Goal: Information Seeking & Learning: Find specific fact

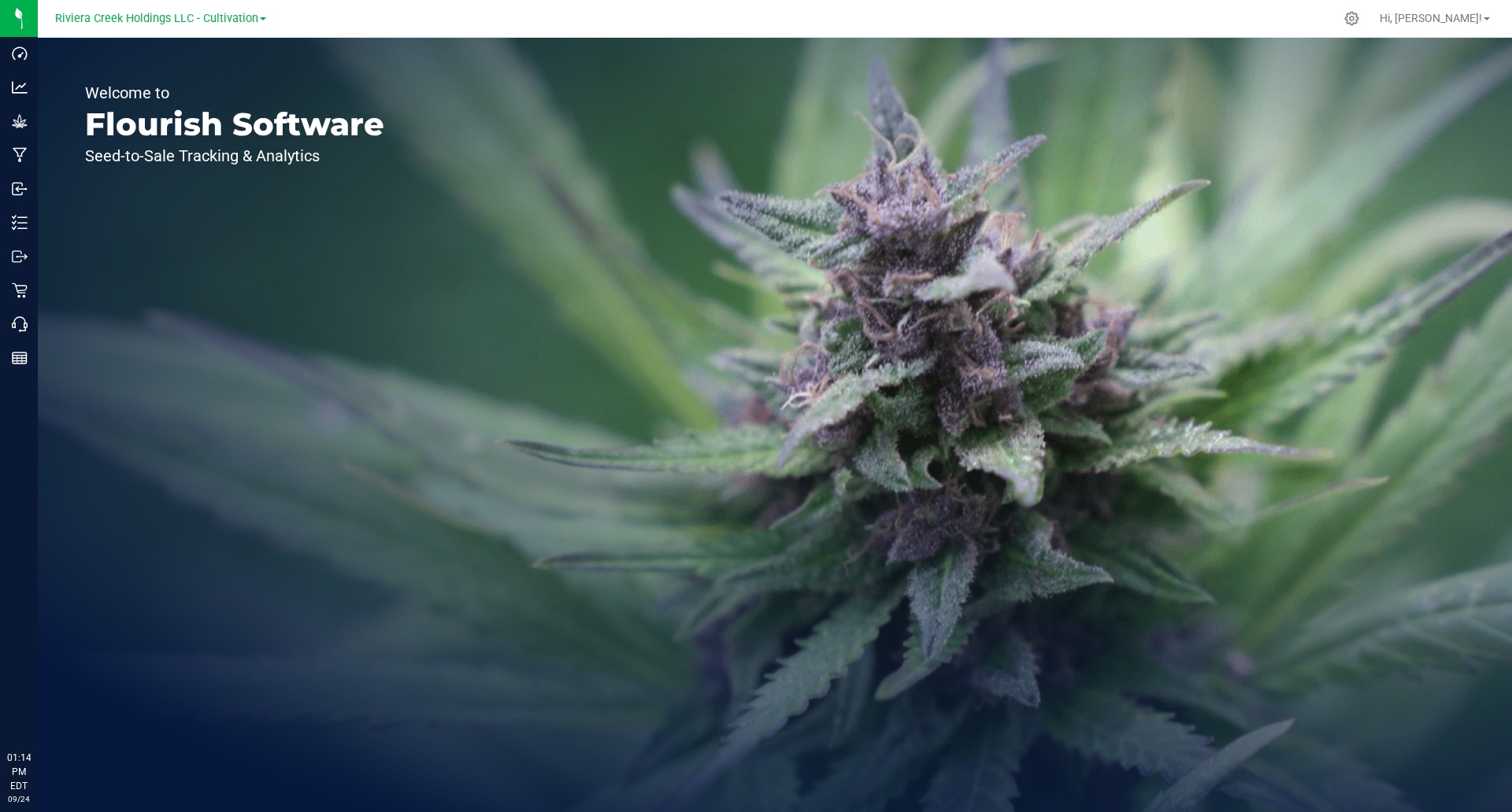
click at [201, 6] on div "Riviera Creek Holdings LLC - Cultivation" at bounding box center [161, 18] width 230 height 24
click at [197, 19] on span "Riviera Creek Holdings LLC - Cultivation" at bounding box center [157, 19] width 203 height 14
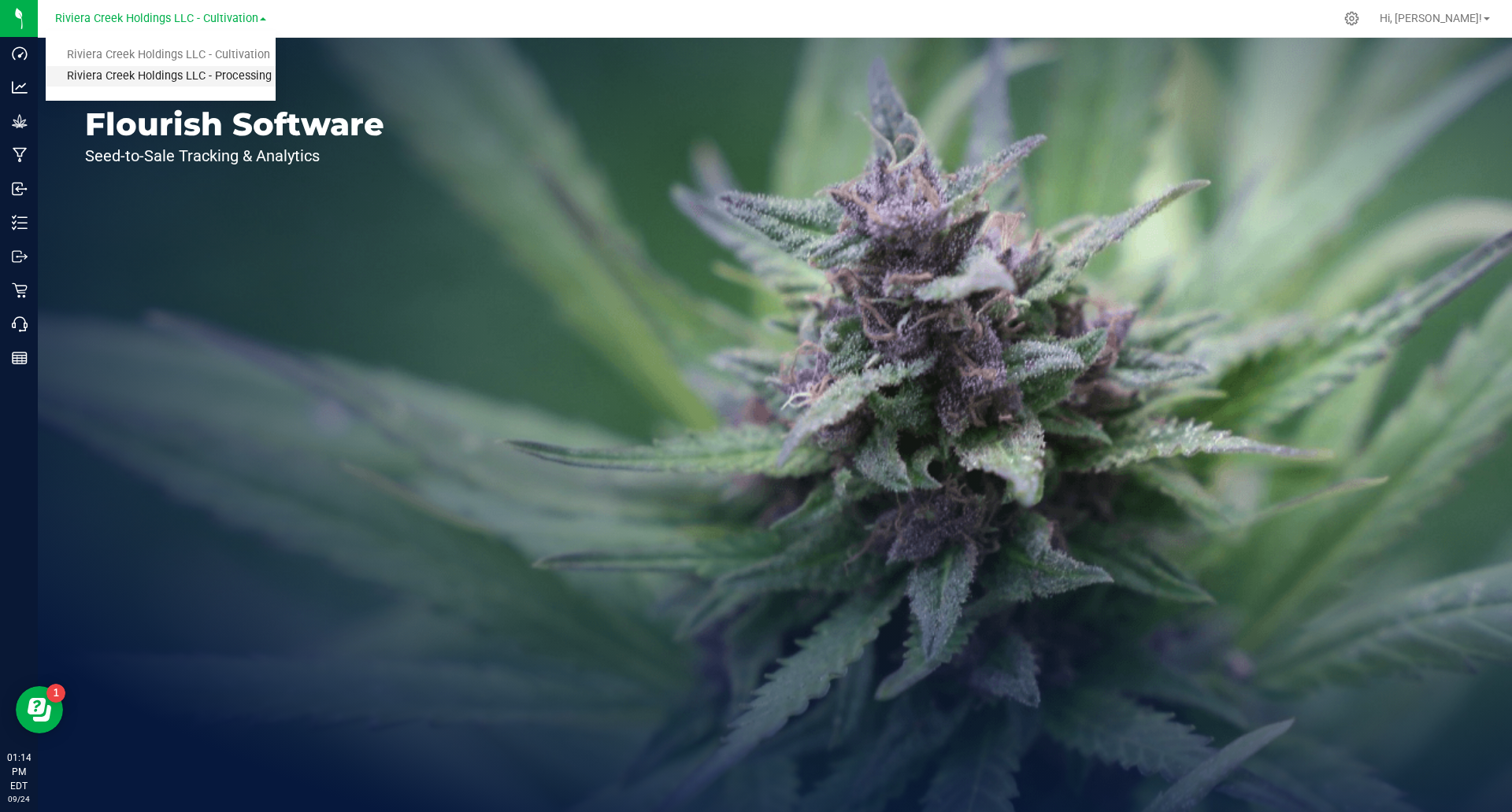
click at [202, 80] on link "Riviera Creek Holdings LLC - Processing" at bounding box center [161, 76] width 230 height 21
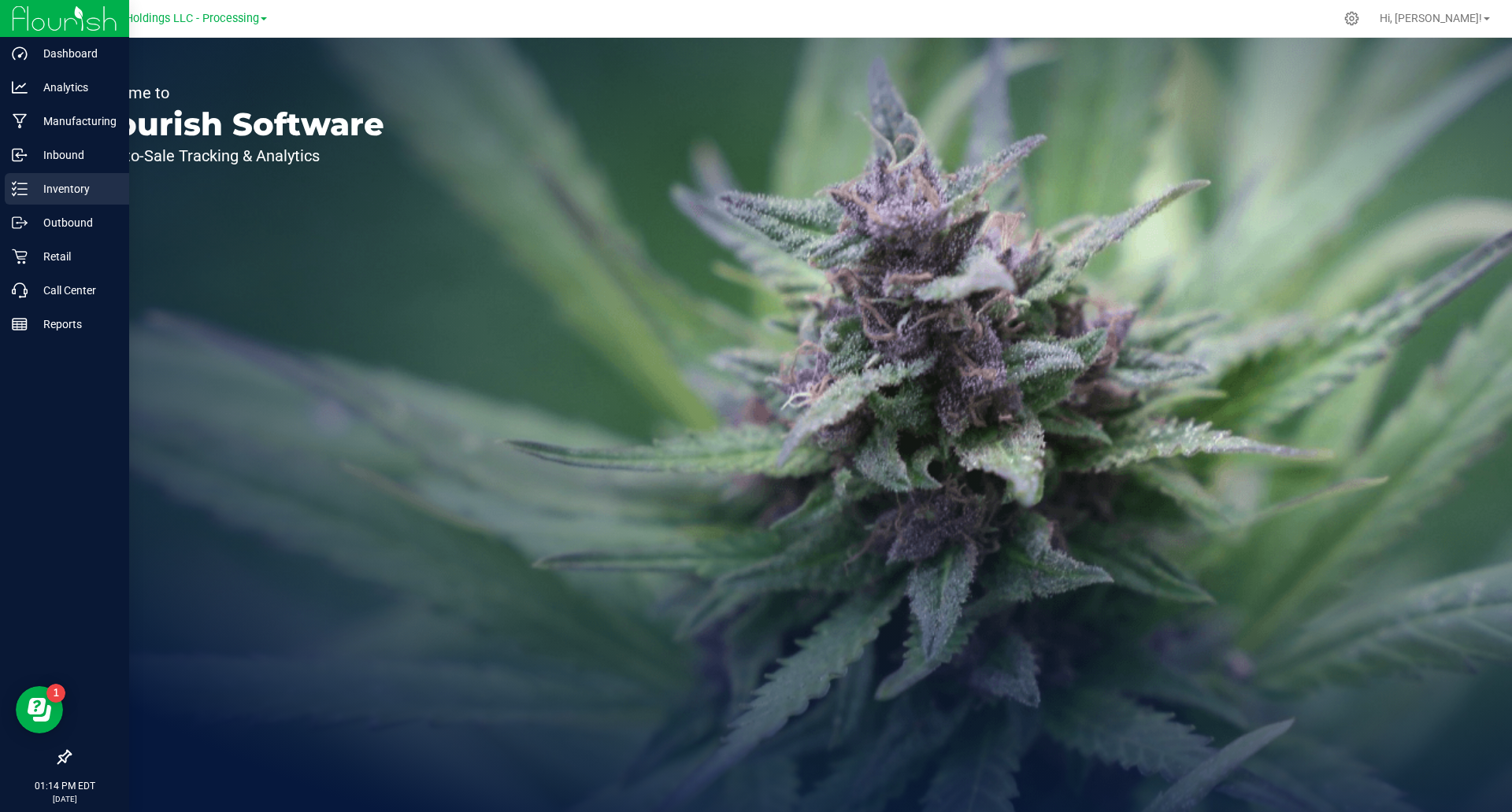
click at [27, 192] on p "Inventory" at bounding box center [74, 188] width 94 height 18
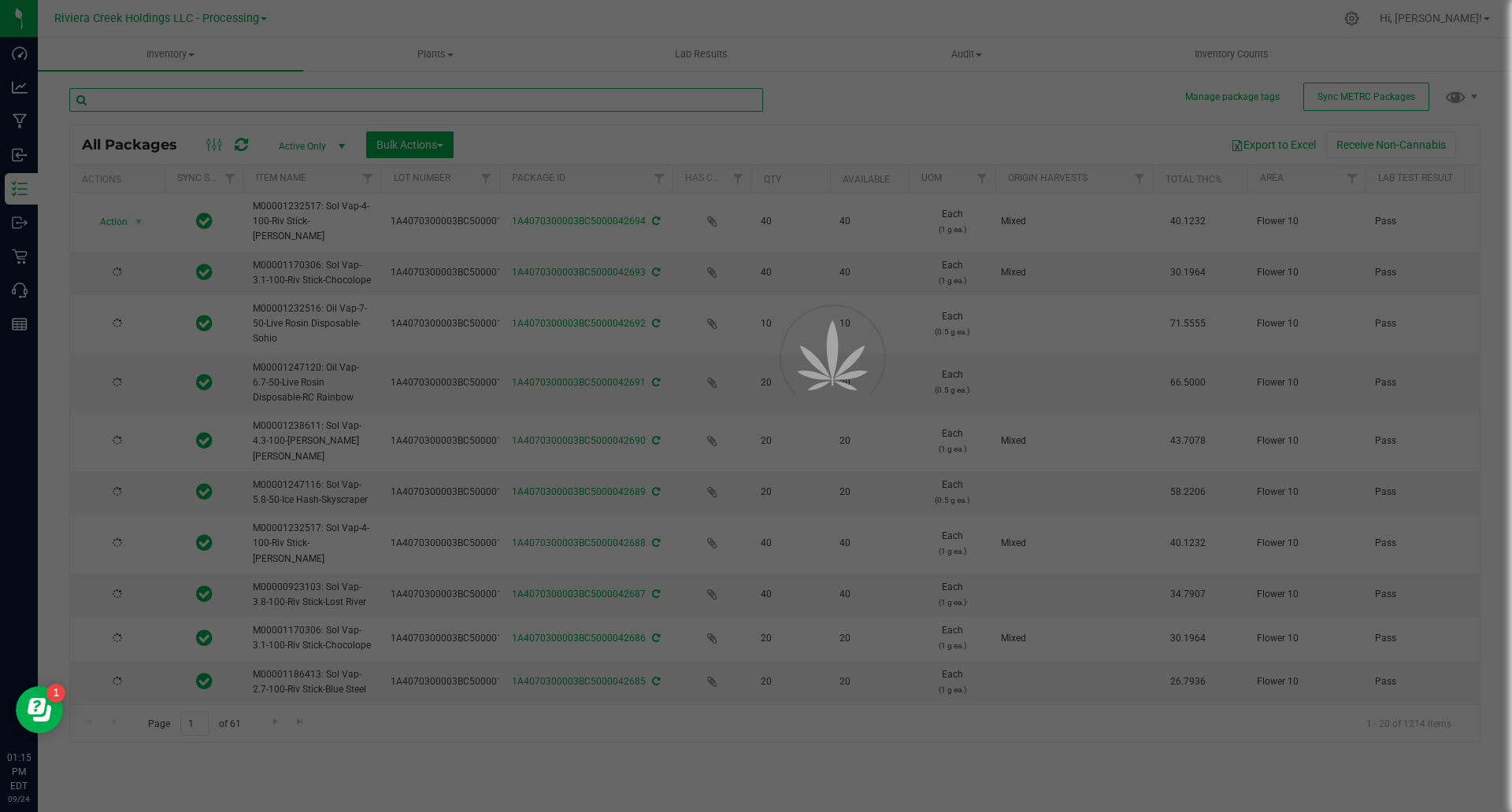
click at [253, 96] on input "text" at bounding box center [416, 100] width 694 height 23
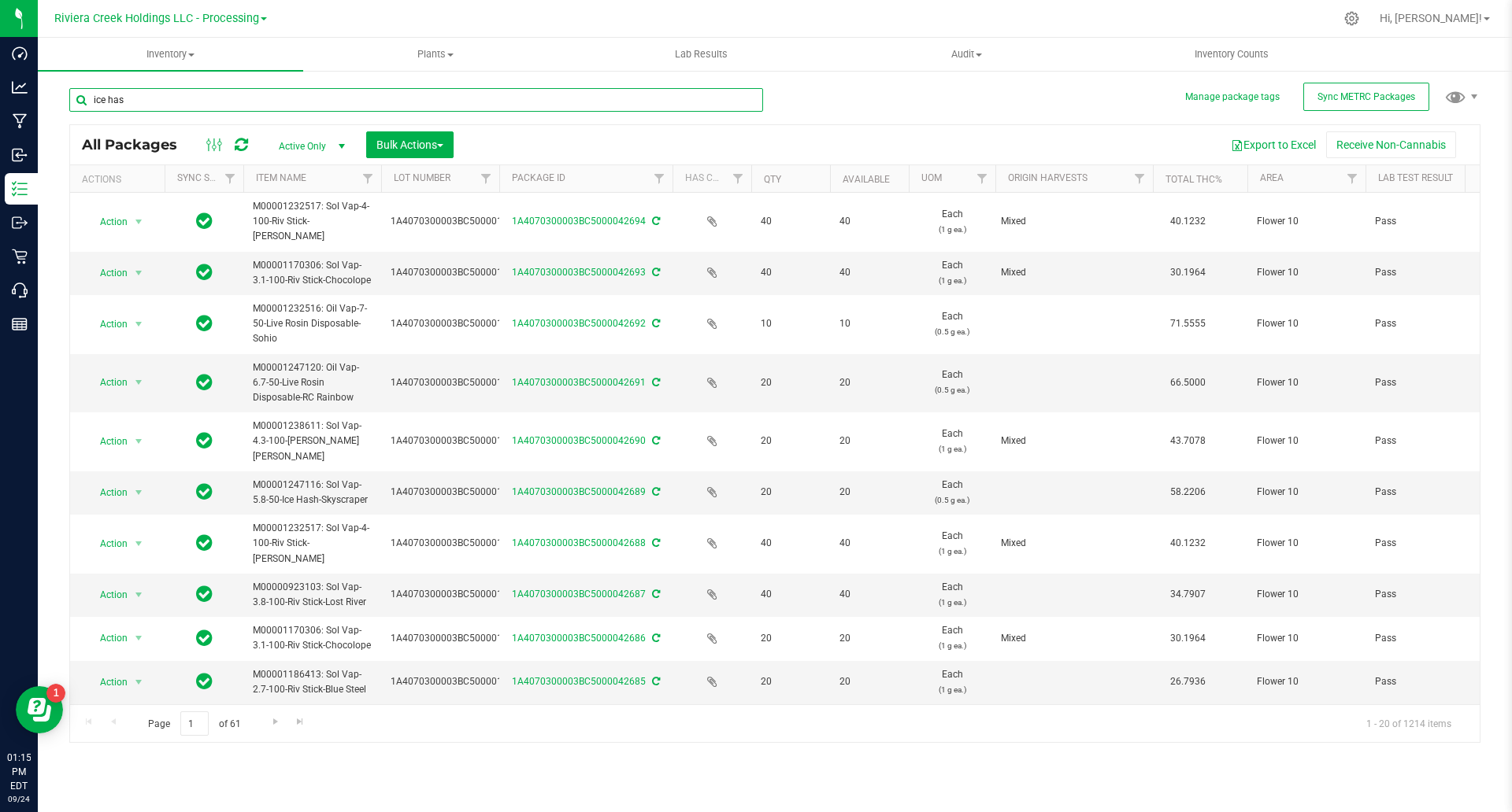
type input "ice hash"
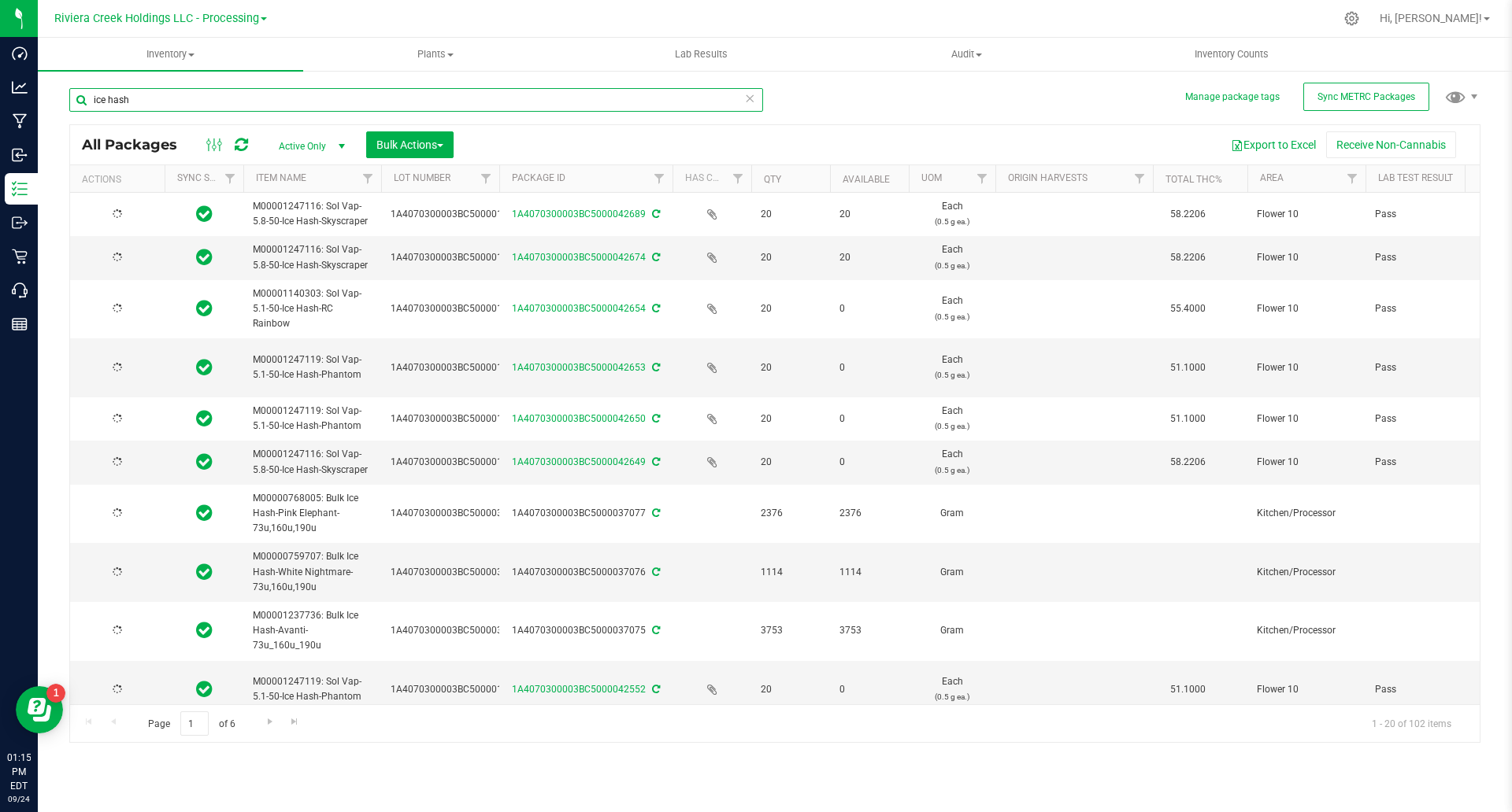
type input "[DATE]"
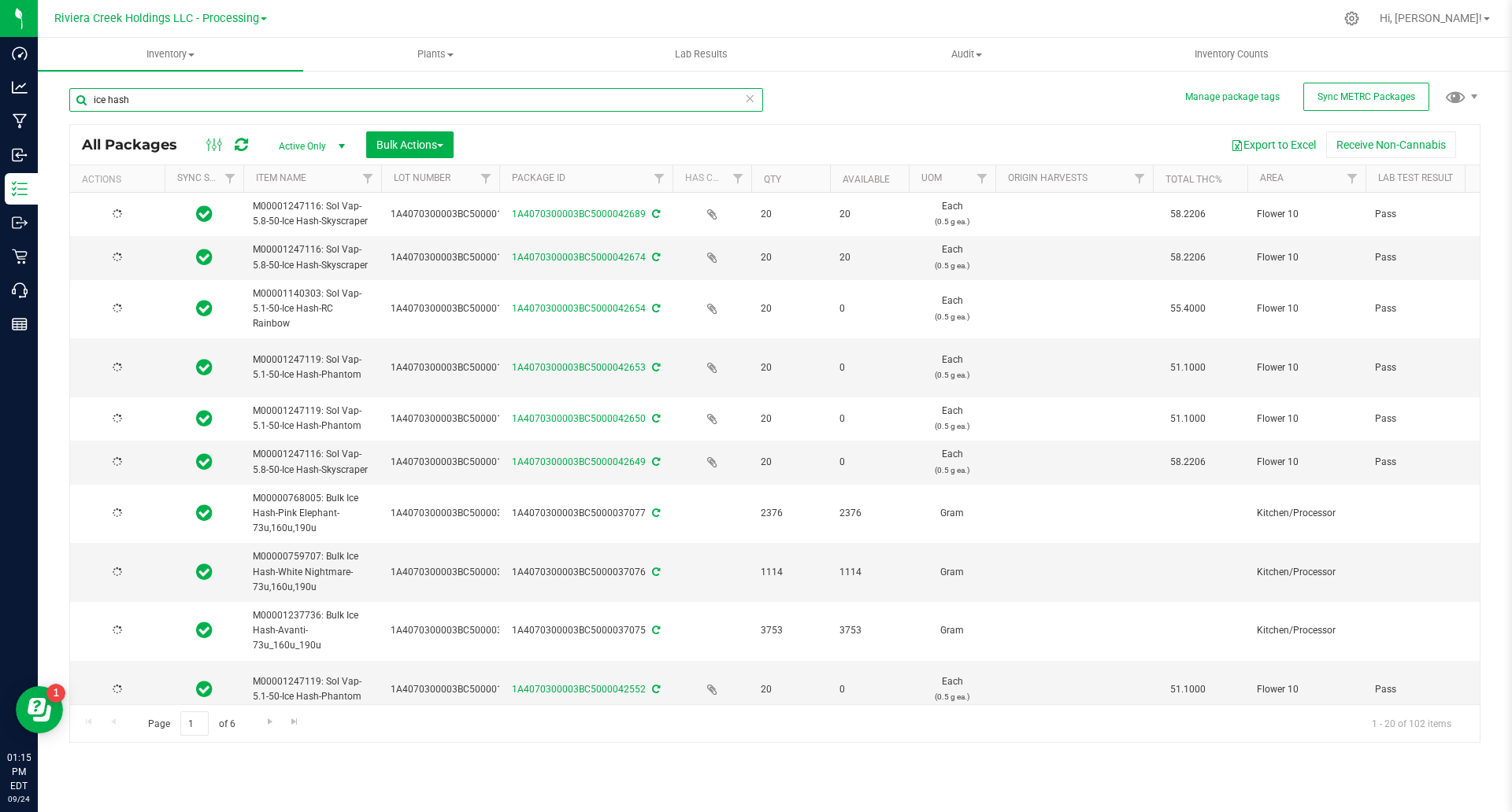
type input "[DATE]"
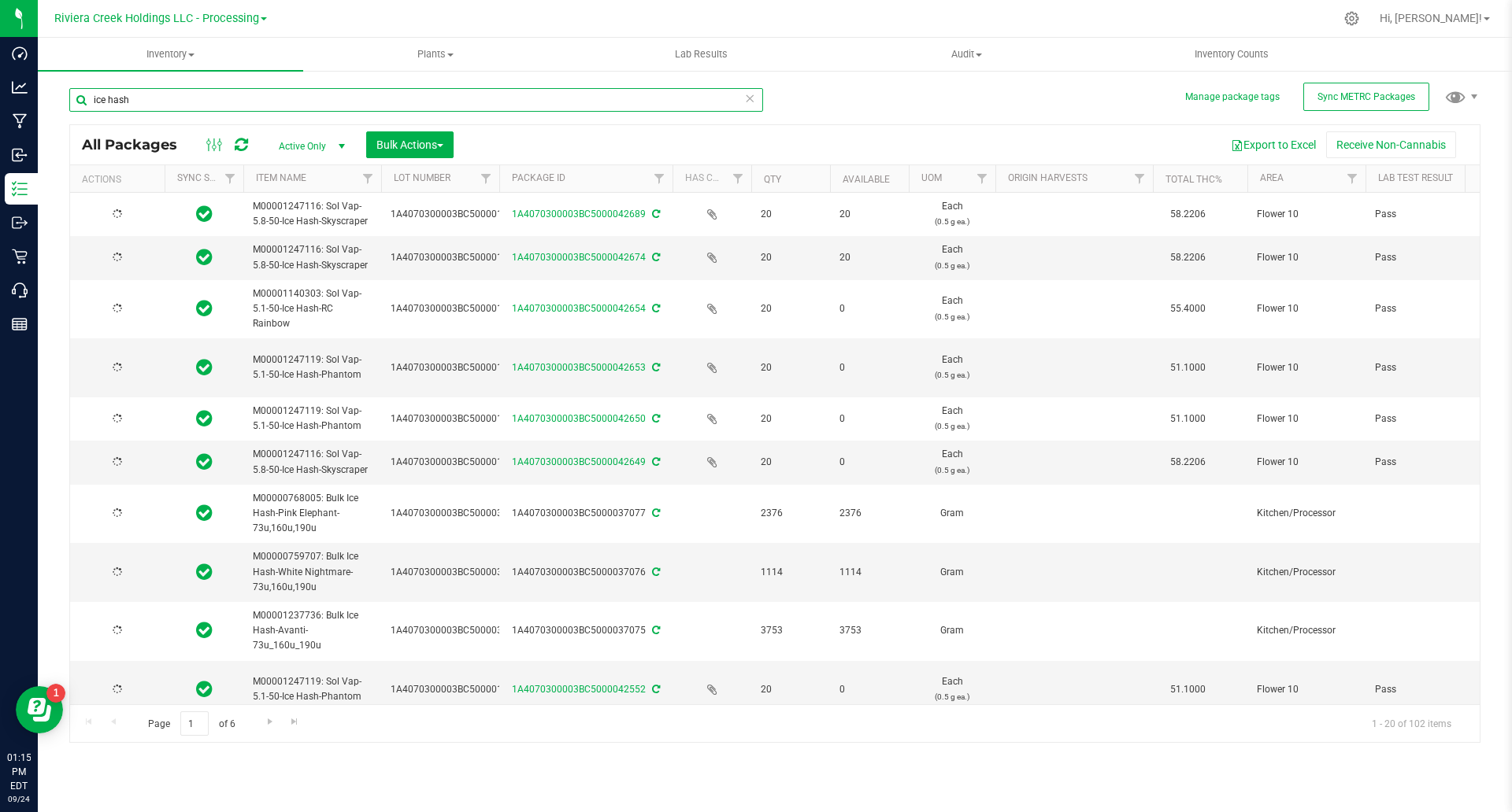
type input "[DATE]"
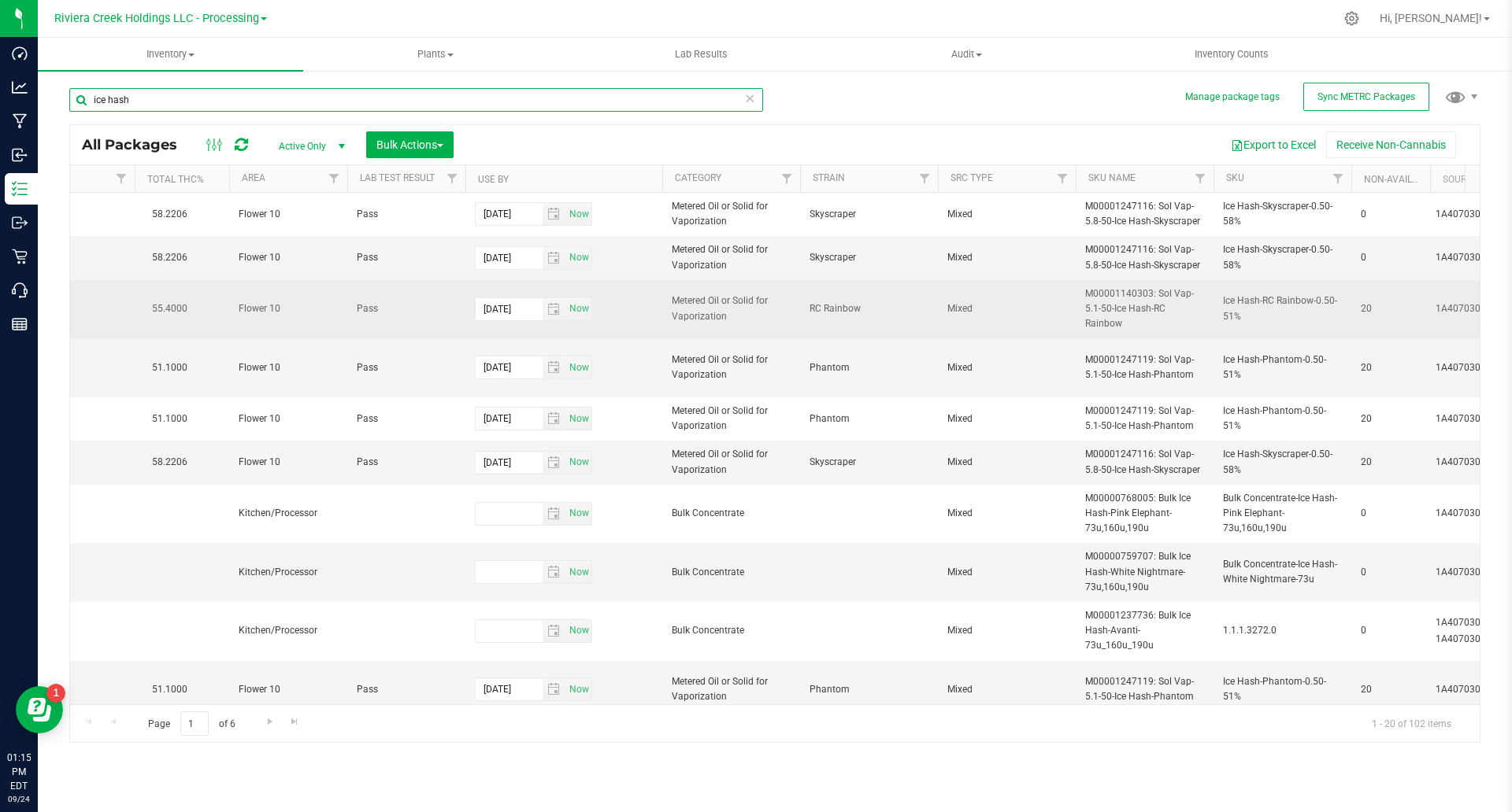
scroll to position [0, 1004]
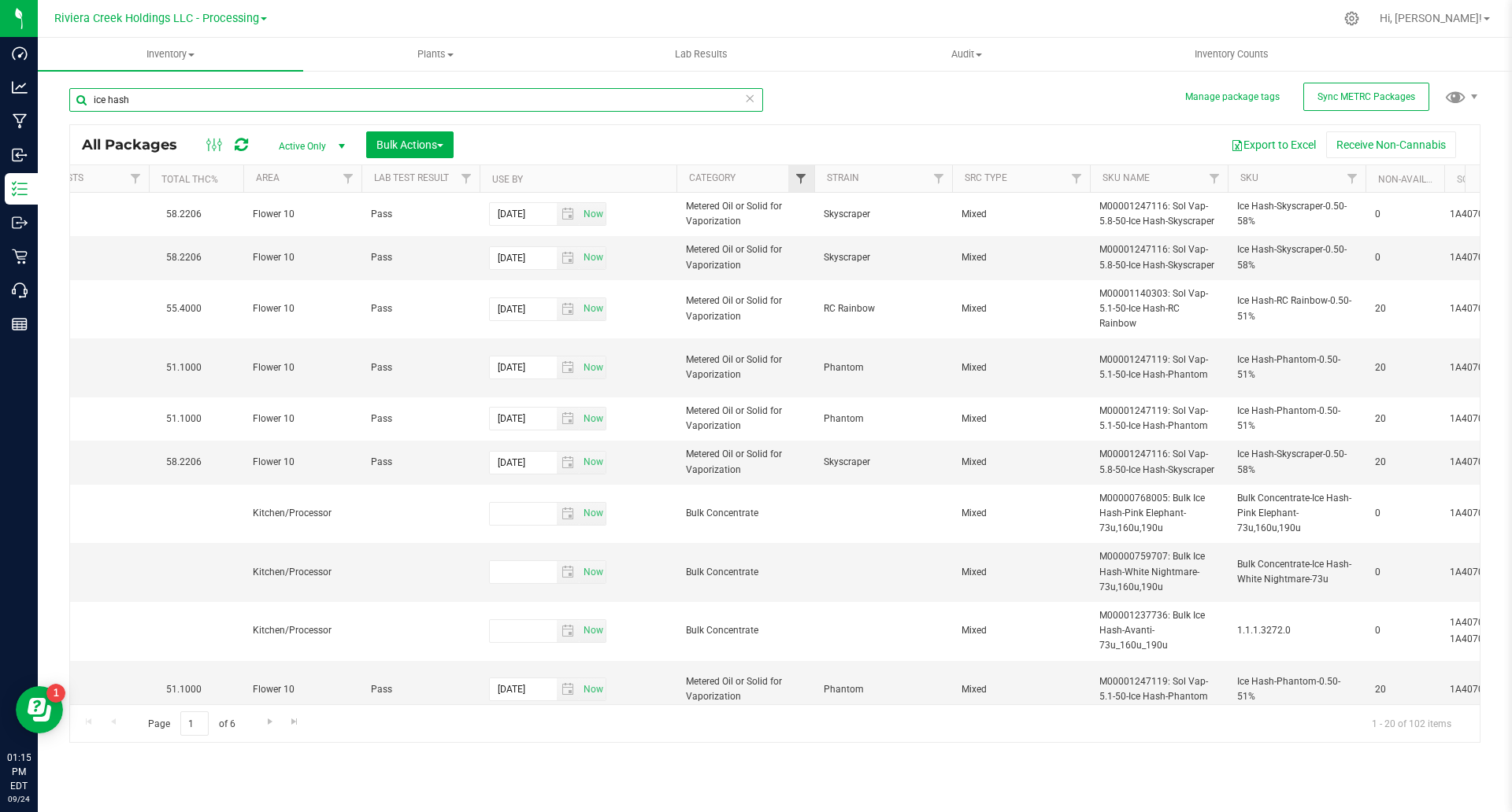
type input "ice hash"
click at [807, 174] on span "Filter" at bounding box center [801, 178] width 13 height 13
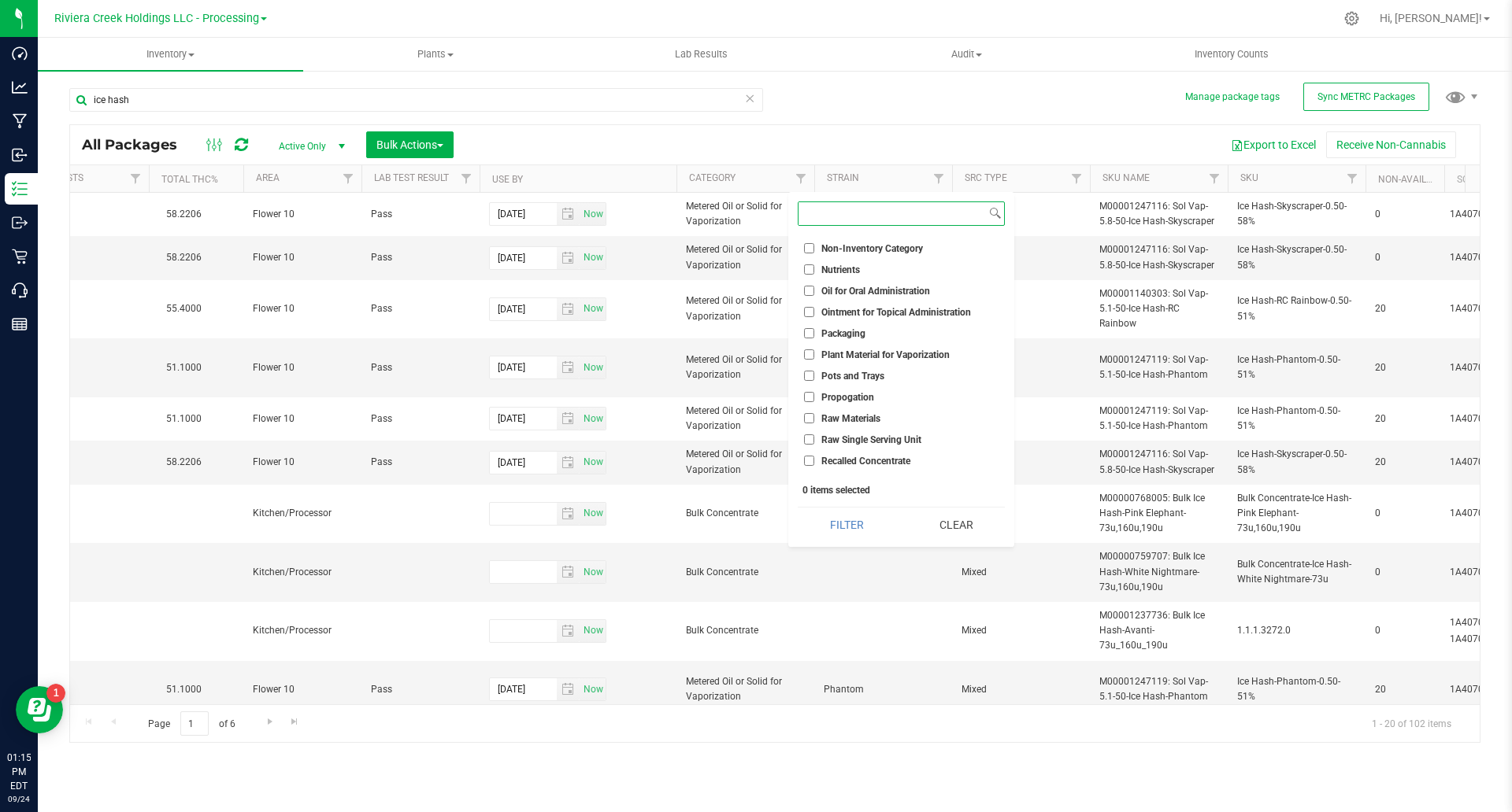
scroll to position [492, 0]
click at [918, 328] on span "Plant Material for Vaporization" at bounding box center [885, 328] width 129 height 10
click at [814, 328] on input "Plant Material for Vaporization" at bounding box center [809, 327] width 10 height 10
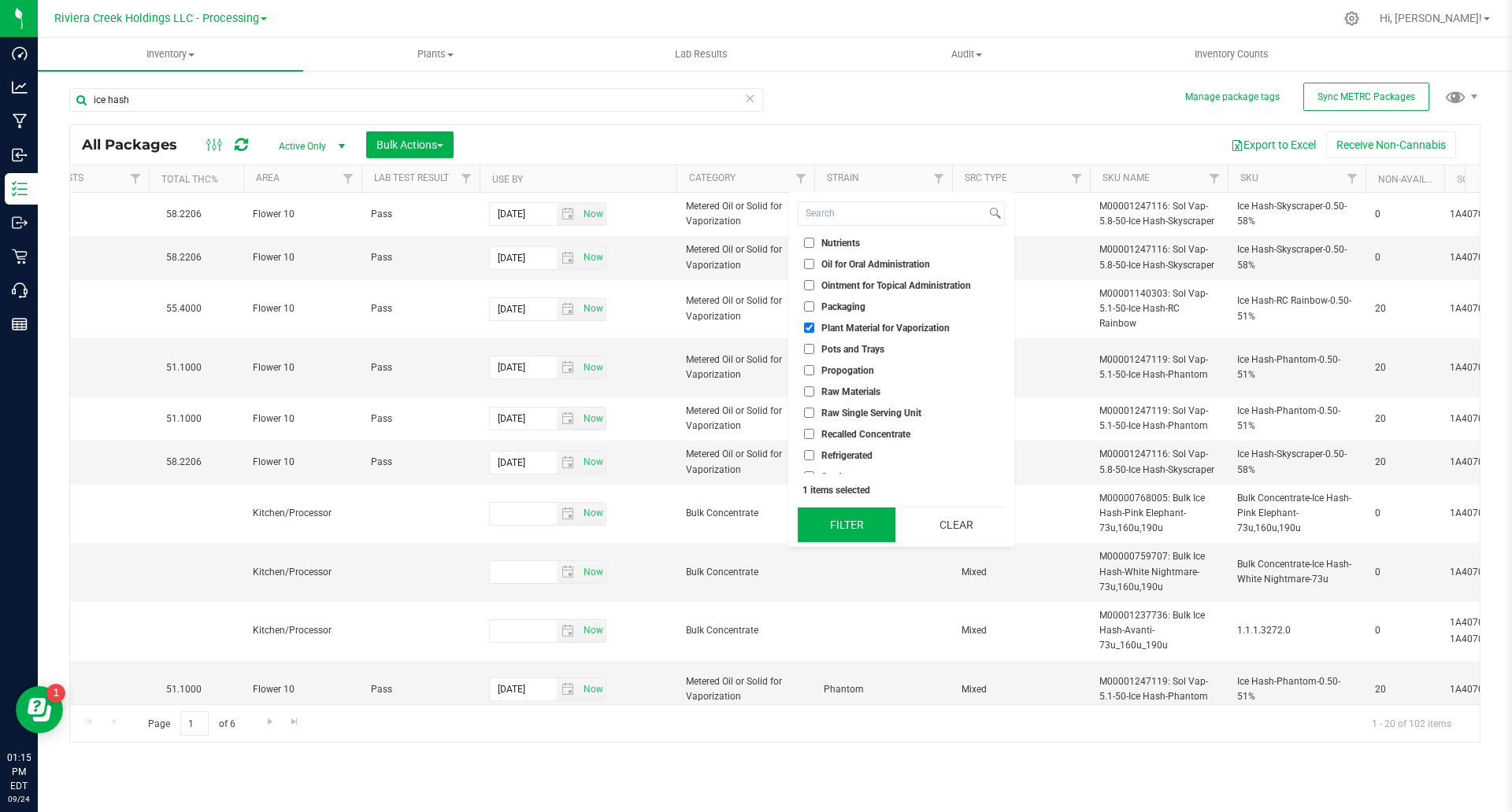
click at [851, 521] on button "Filter" at bounding box center [846, 525] width 97 height 35
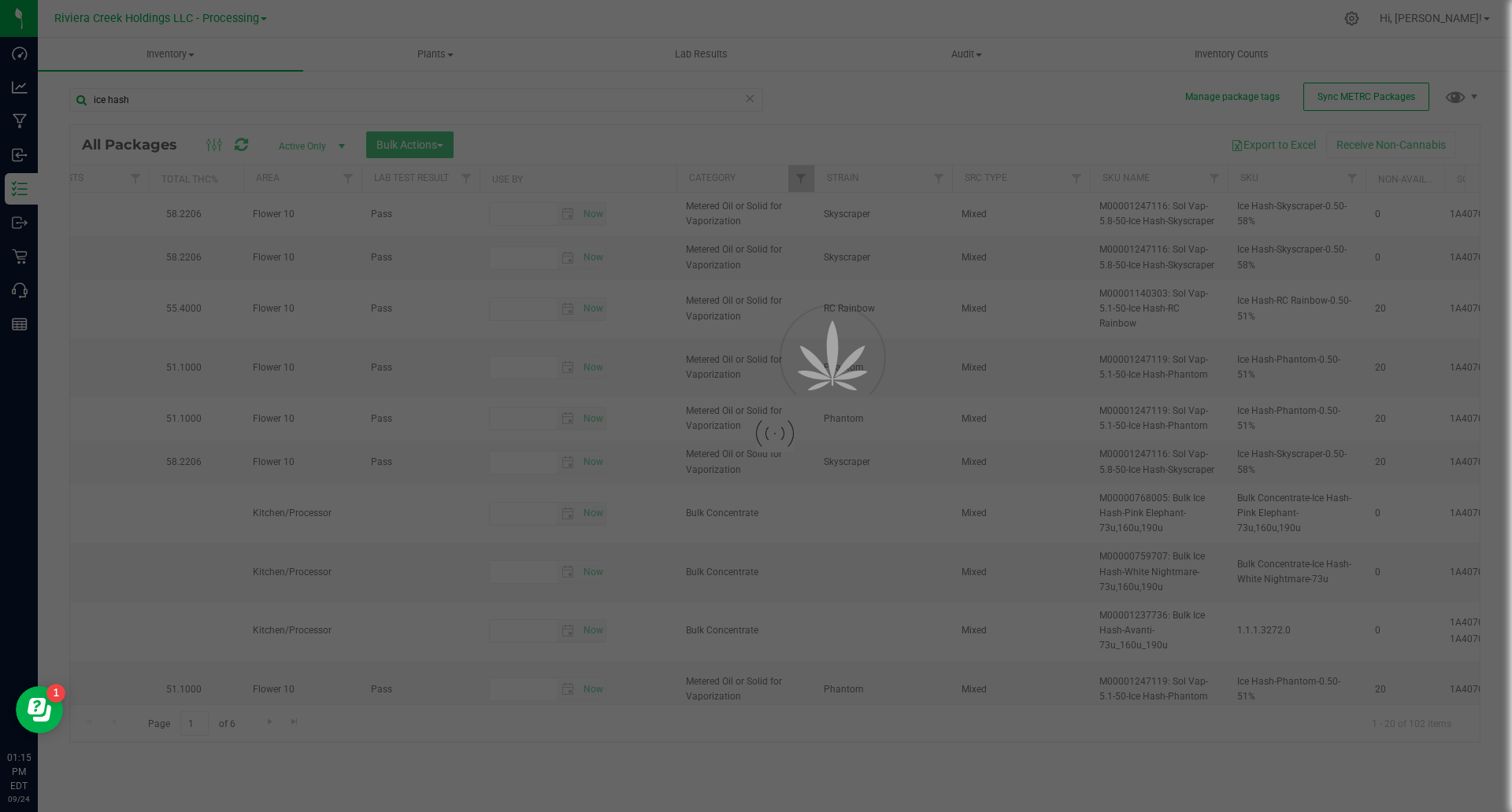
checkbox input "true"
type input "[DATE]"
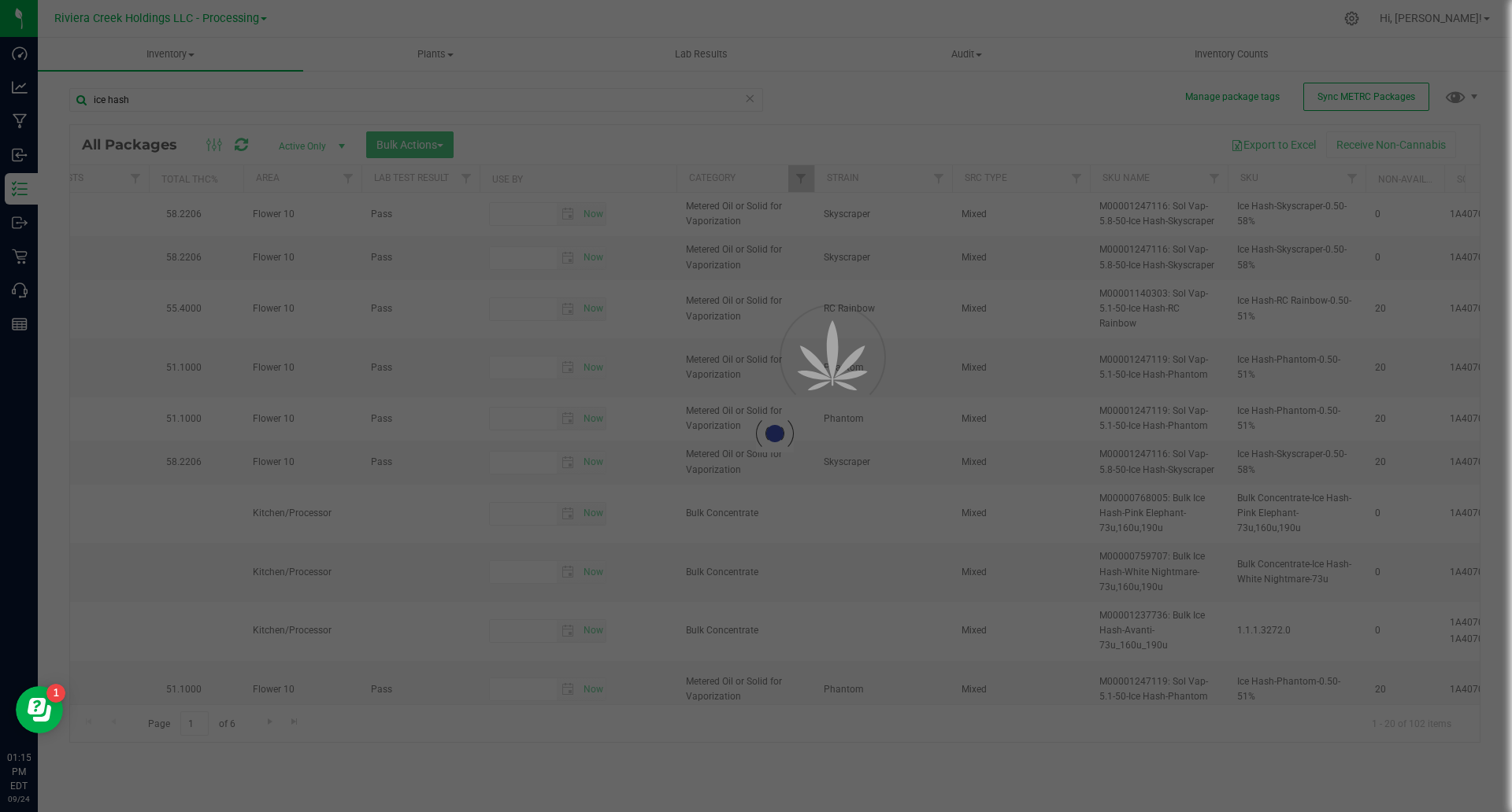
type input "[DATE]"
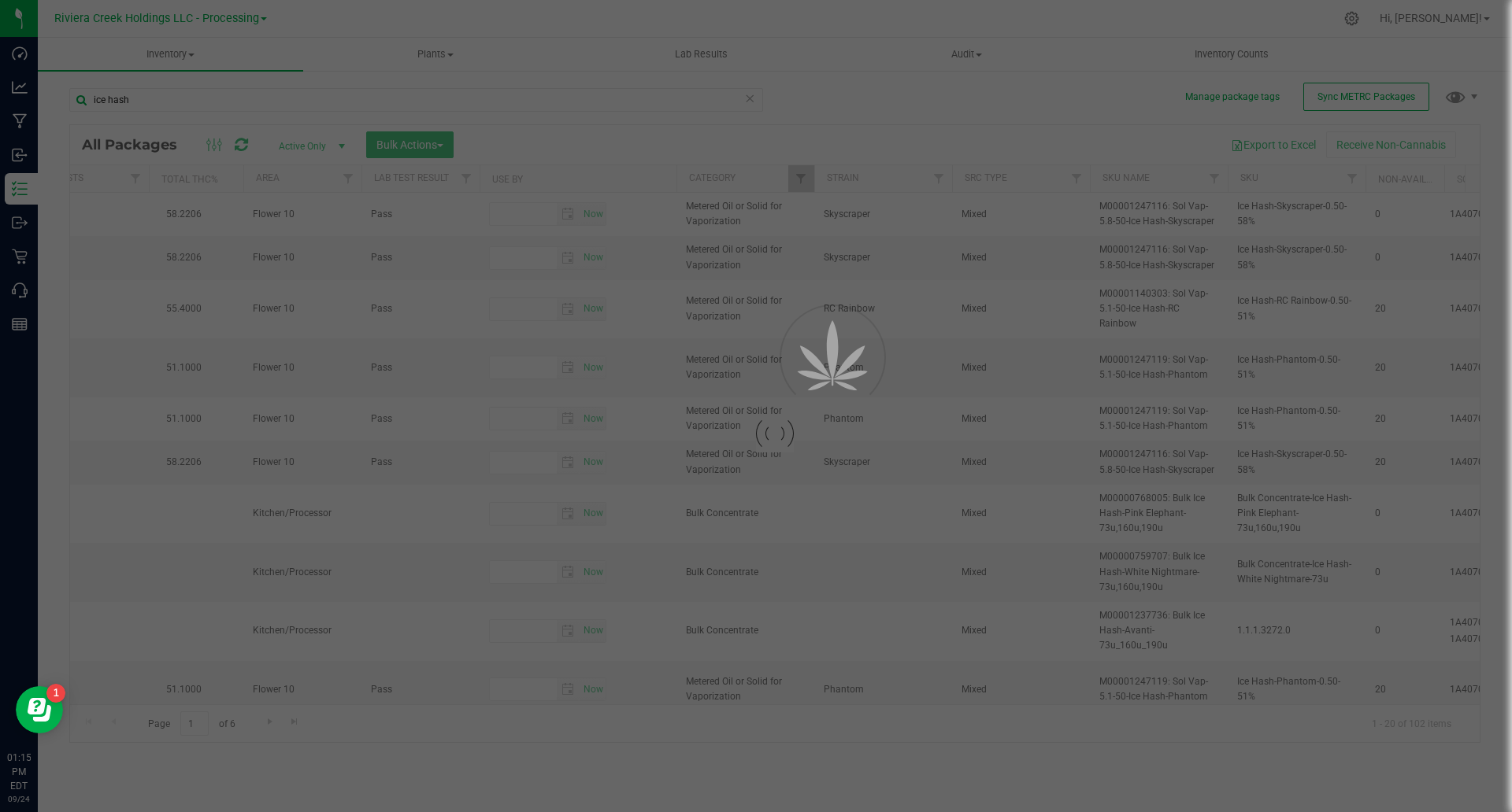
type input "[DATE]"
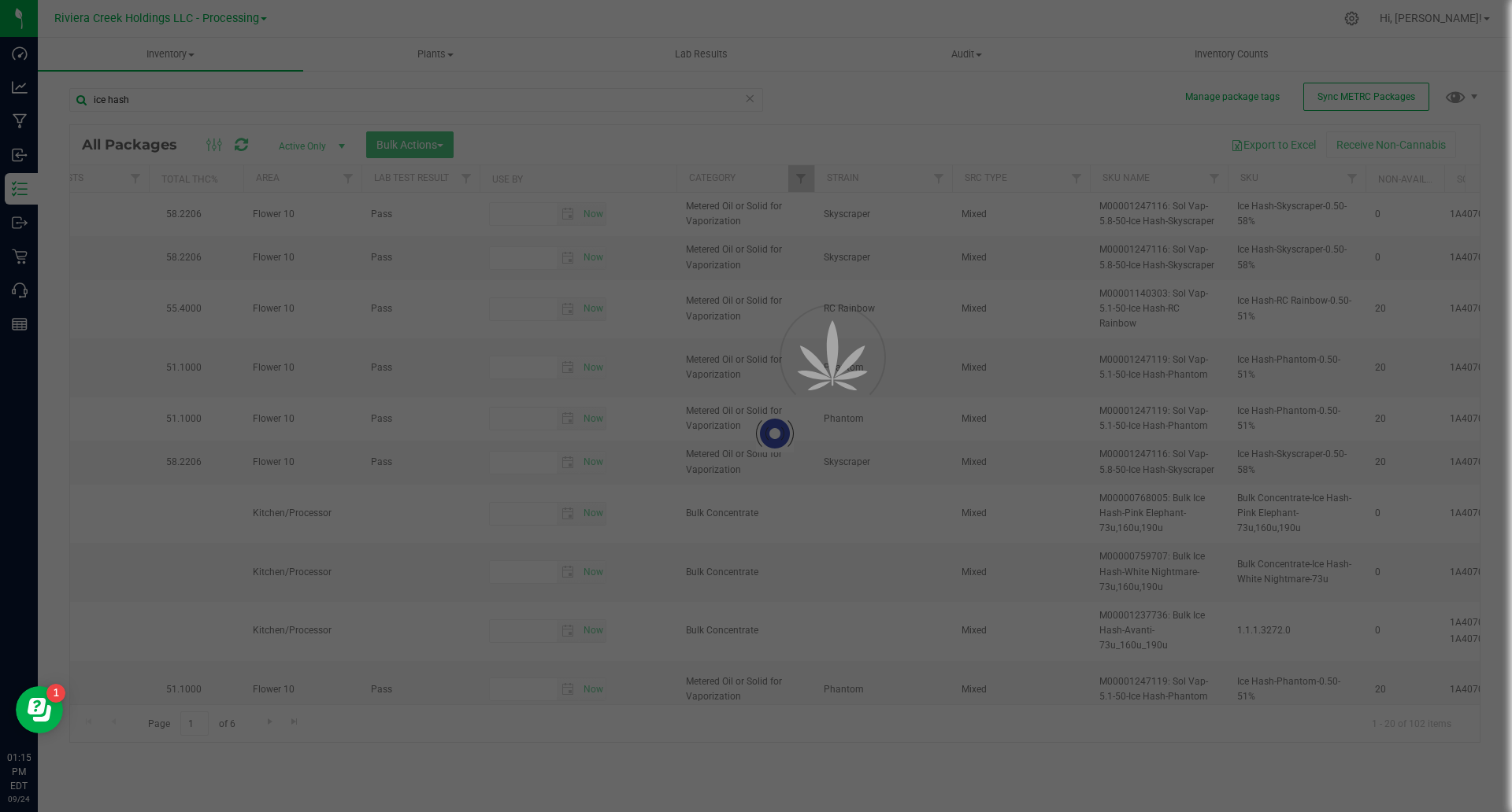
type input "[DATE]"
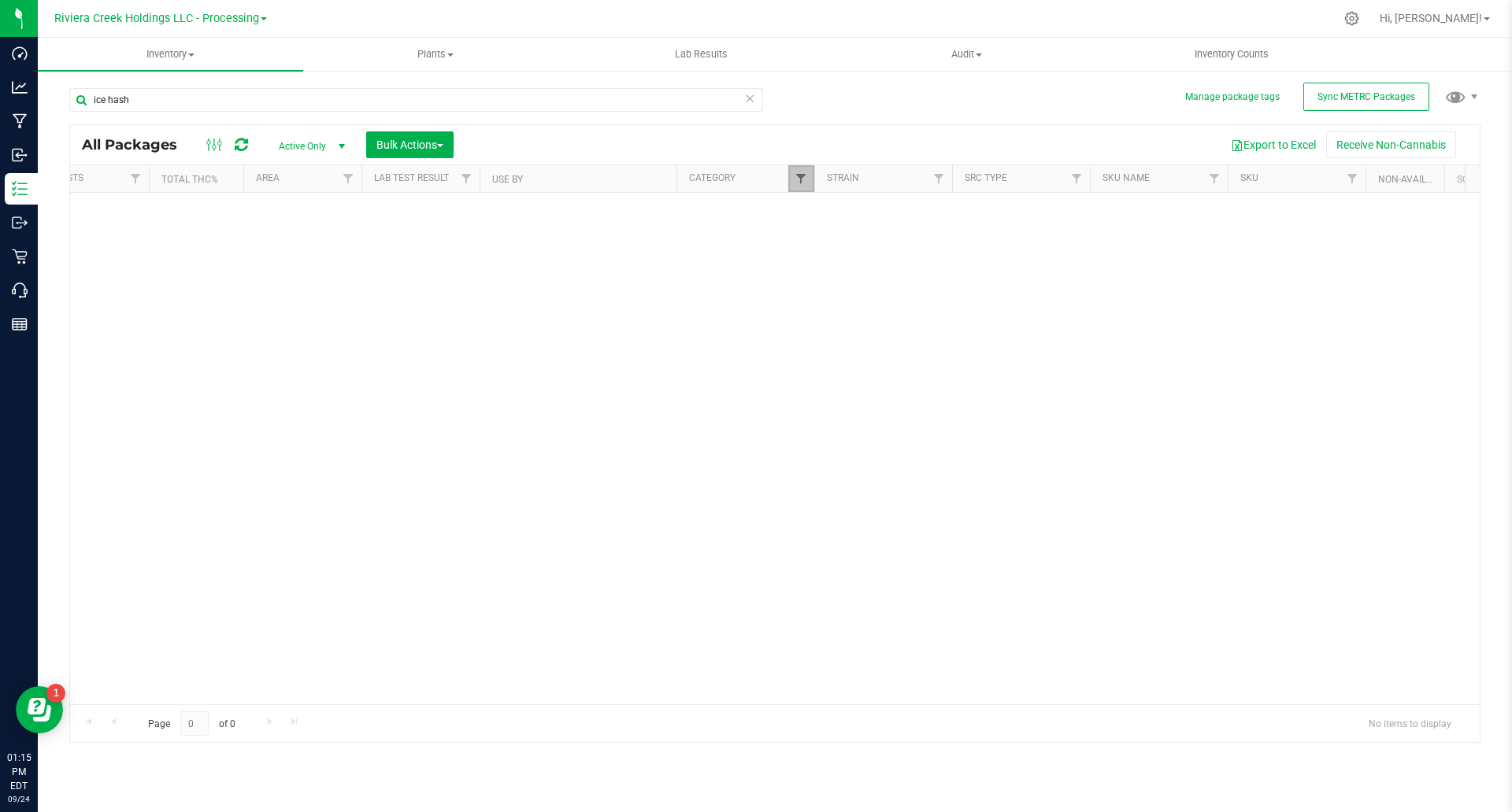
click at [805, 175] on span "Filter" at bounding box center [801, 178] width 13 height 13
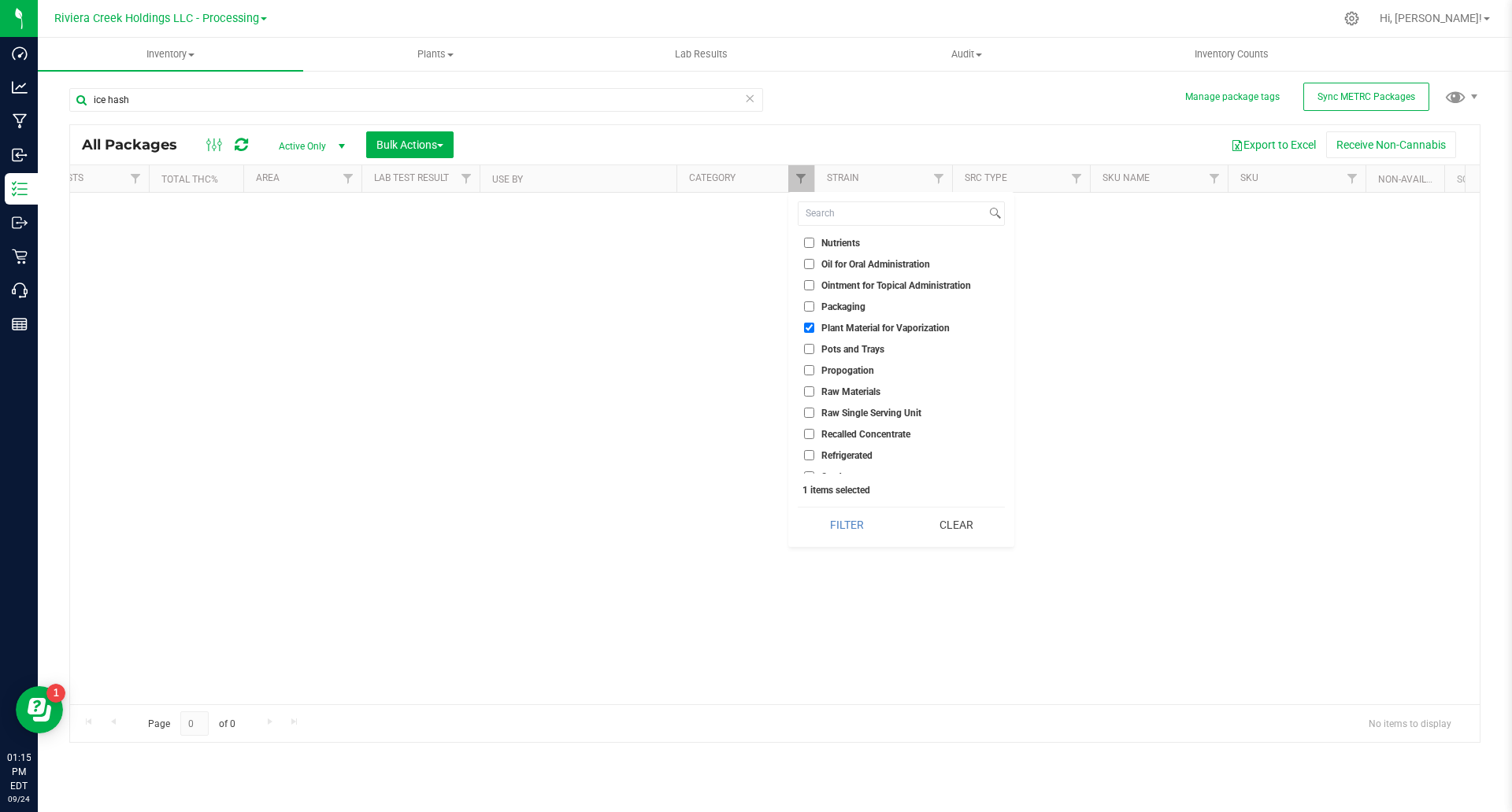
click at [884, 327] on span "Plant Material for Vaporization" at bounding box center [885, 328] width 129 height 10
click at [814, 327] on input "Plant Material for Vaporization" at bounding box center [809, 327] width 10 height 10
checkbox input "false"
click at [866, 298] on ul "Select All Bulk Capsule Bulk Concentrate Bulk Edible Bulk Flower/Buds Bulk Infu…" at bounding box center [901, 356] width 207 height 236
click at [868, 287] on span "Bulk Concentrate" at bounding box center [857, 289] width 72 height 10
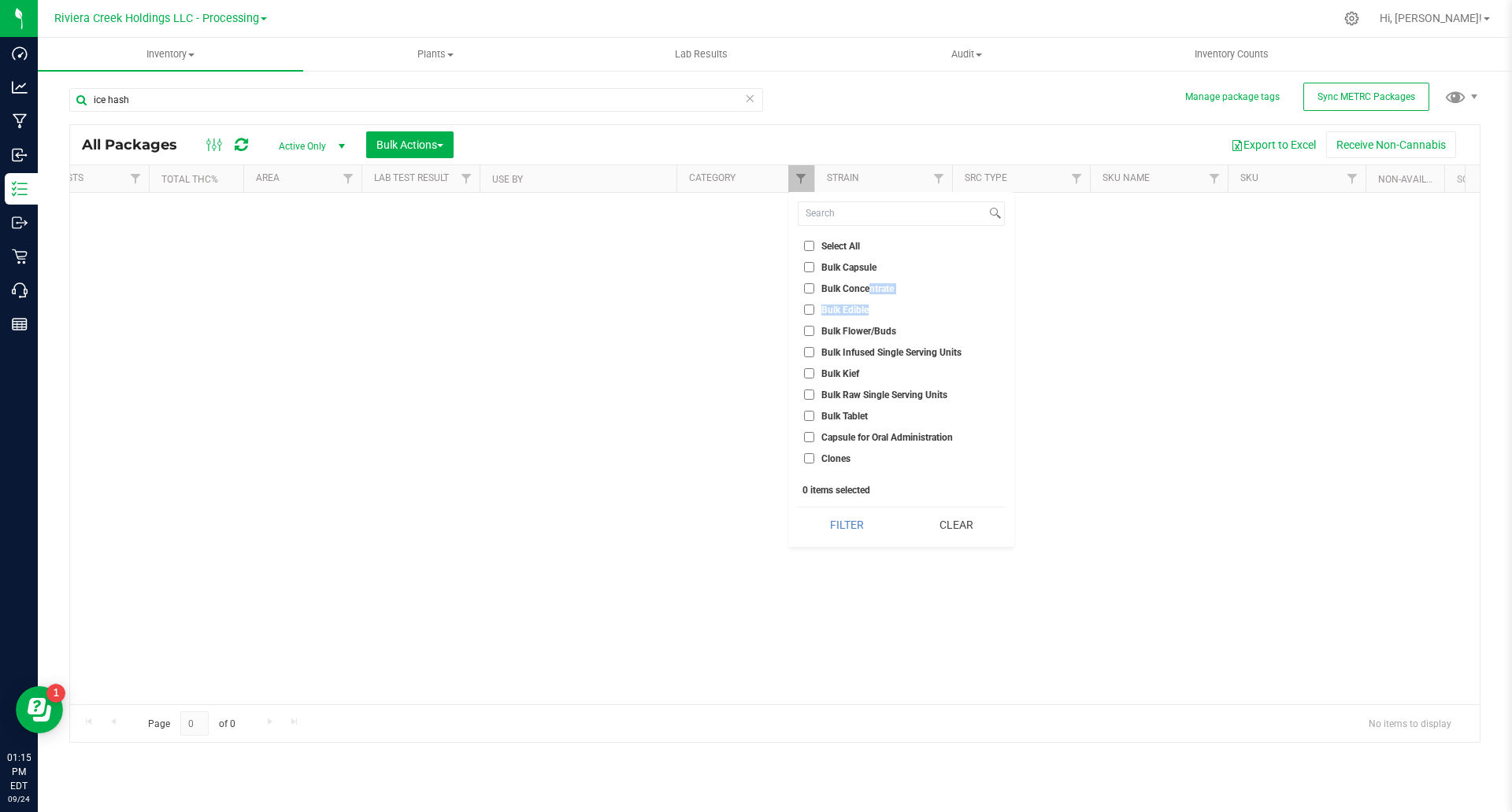
click at [814, 287] on input "Bulk Concentrate" at bounding box center [809, 288] width 10 height 10
checkbox input "true"
click at [862, 523] on button "Filter" at bounding box center [846, 525] width 97 height 35
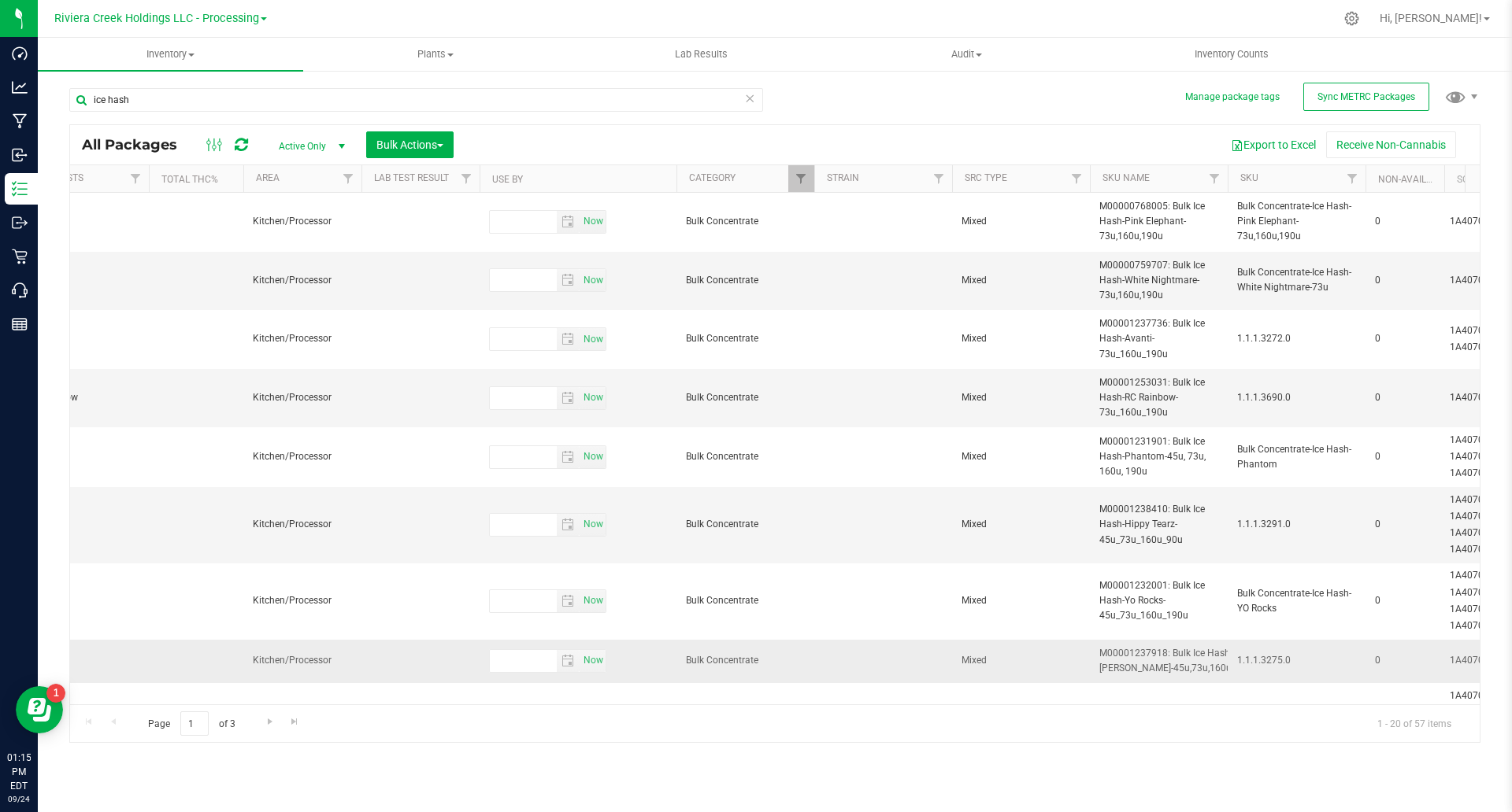
click at [632, 683] on td "Now" at bounding box center [577, 662] width 197 height 43
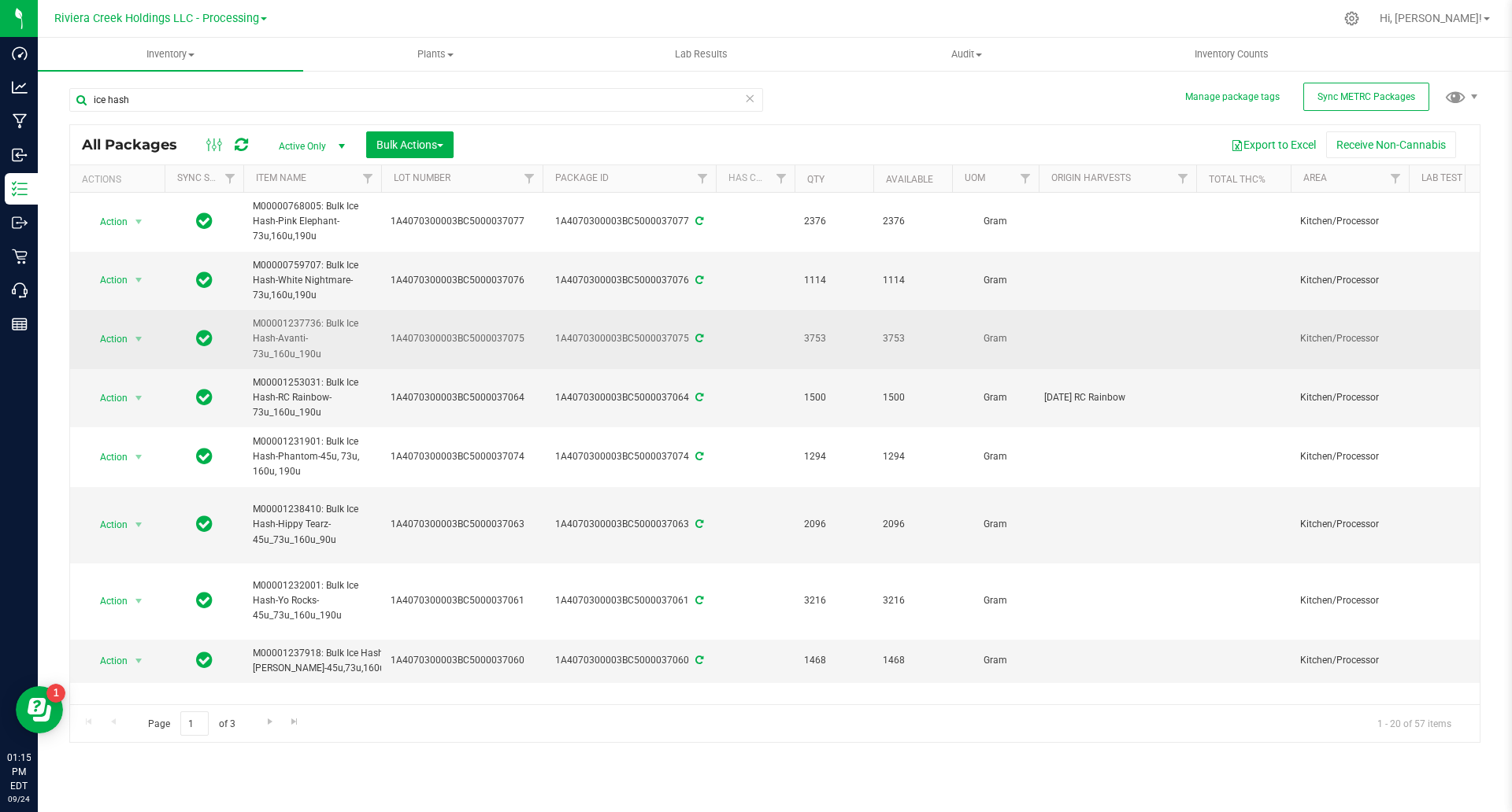
drag, startPoint x: 498, startPoint y: 175, endPoint x: 553, endPoint y: 312, distance: 147.6
click at [544, 181] on div "Actions Sync Status Item Name Lot Number Package ID Has COA Qty Available UOM O…" at bounding box center [767, 178] width 1395 height 27
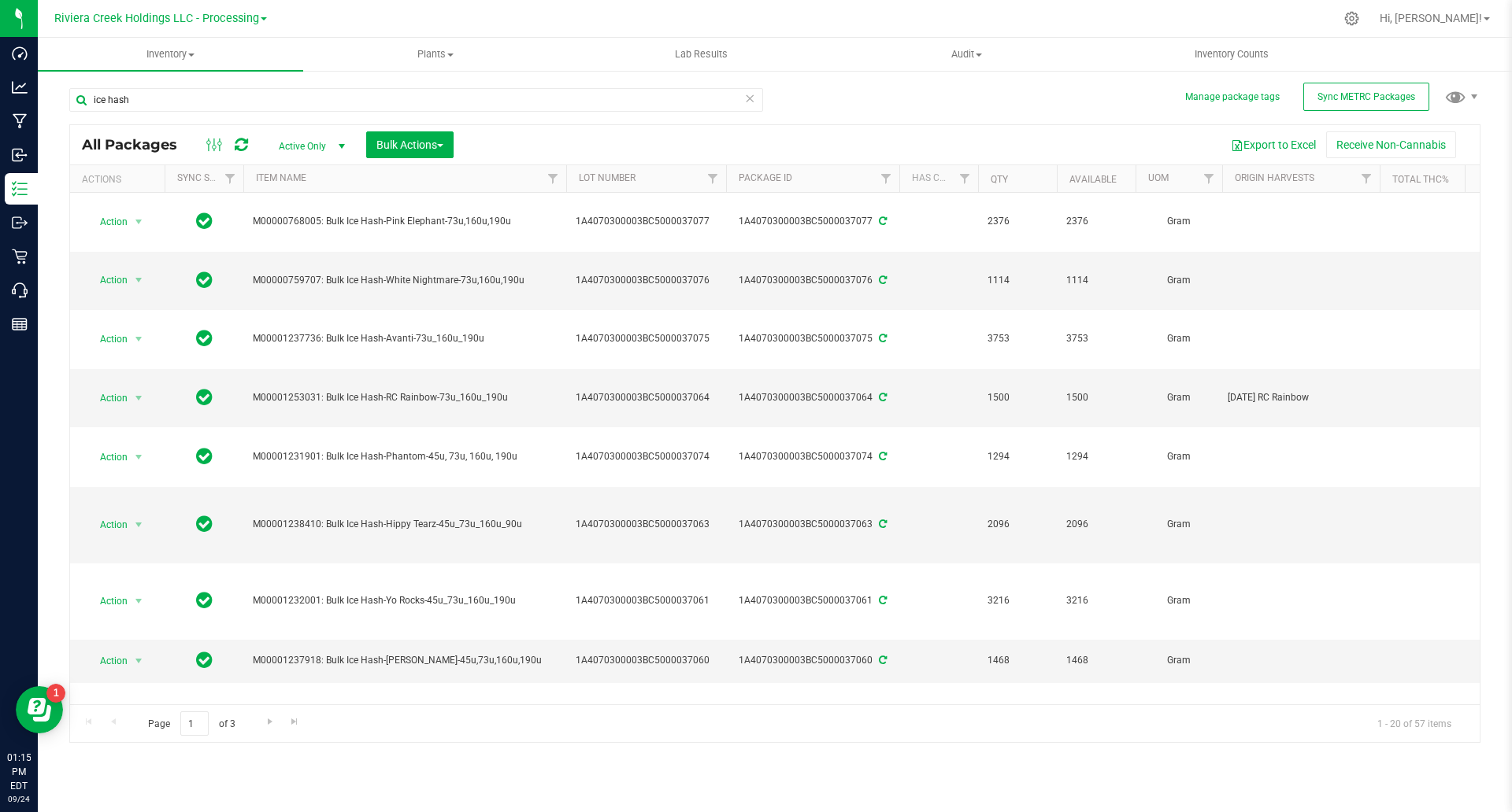
drag, startPoint x: 381, startPoint y: 177, endPoint x: 564, endPoint y: 191, distance: 183.5
click at [564, 191] on div "Actions Sync Status Item Name Lot Number Package ID Has COA Qty Available UOM O…" at bounding box center [767, 178] width 1395 height 27
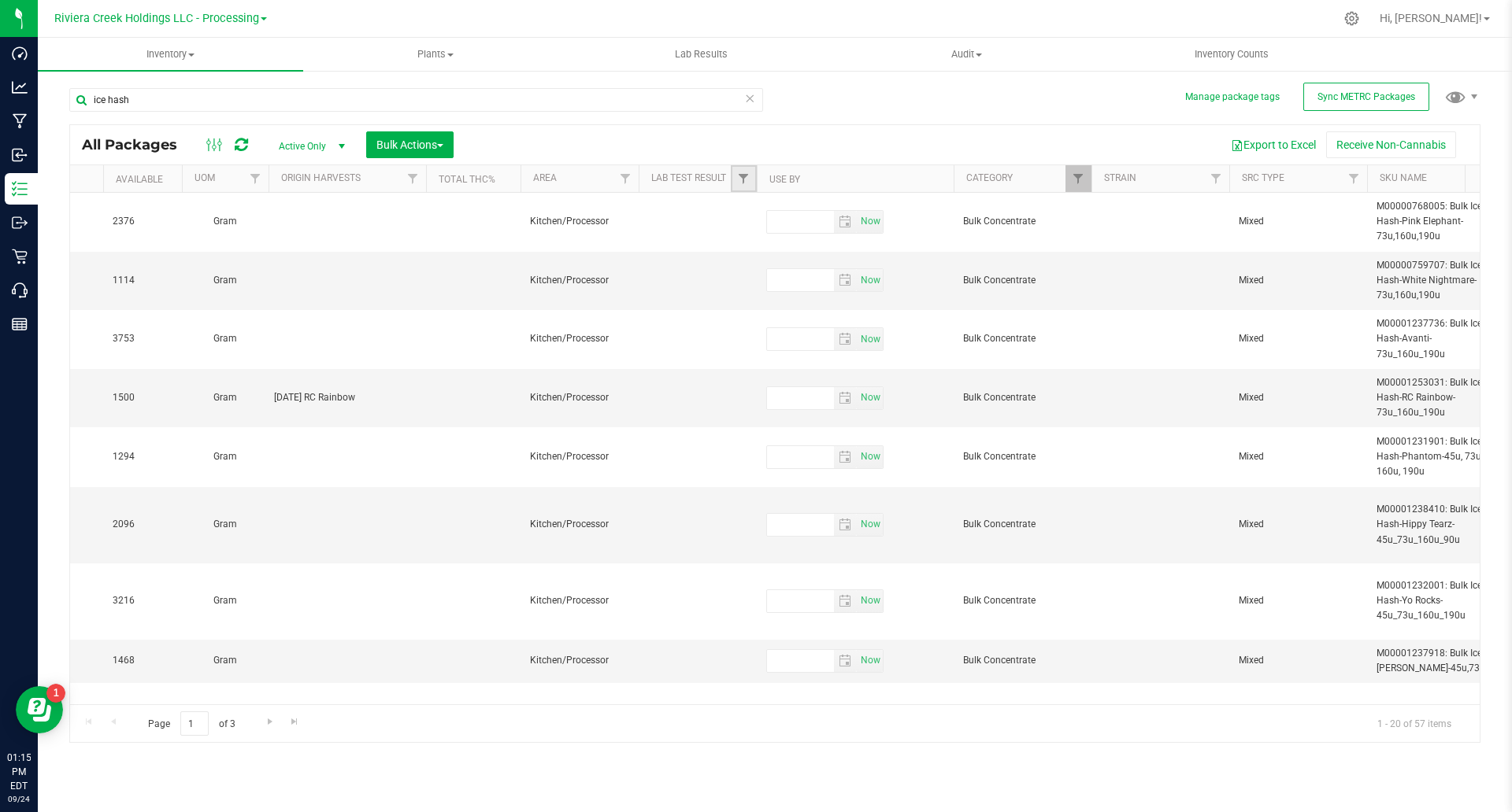
click at [744, 172] on span "Filter" at bounding box center [743, 178] width 13 height 13
click at [774, 286] on span "Pass" at bounding box center [774, 289] width 20 height 10
click at [757, 286] on input "Pass" at bounding box center [751, 288] width 10 height 10
checkbox input "true"
click at [774, 361] on button "Filter" at bounding box center [778, 369] width 76 height 35
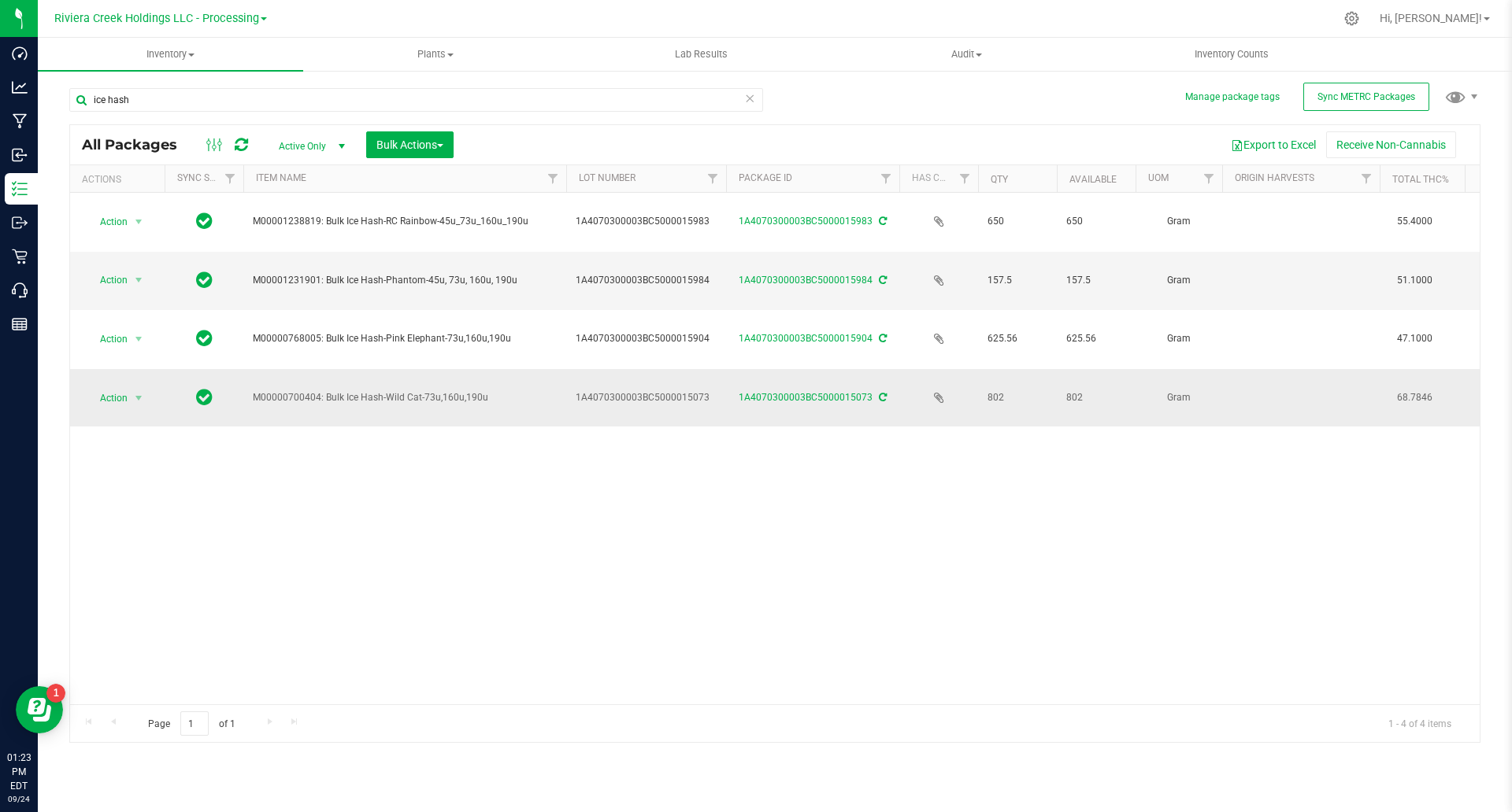
drag, startPoint x: 512, startPoint y: 383, endPoint x: 171, endPoint y: 397, distance: 341.3
click at [253, 463] on div "Action Action Adjust qty Create package Edit attributes Global inventory Locate…" at bounding box center [774, 449] width 1410 height 511
drag, startPoint x: 508, startPoint y: 404, endPoint x: 221, endPoint y: 439, distance: 289.1
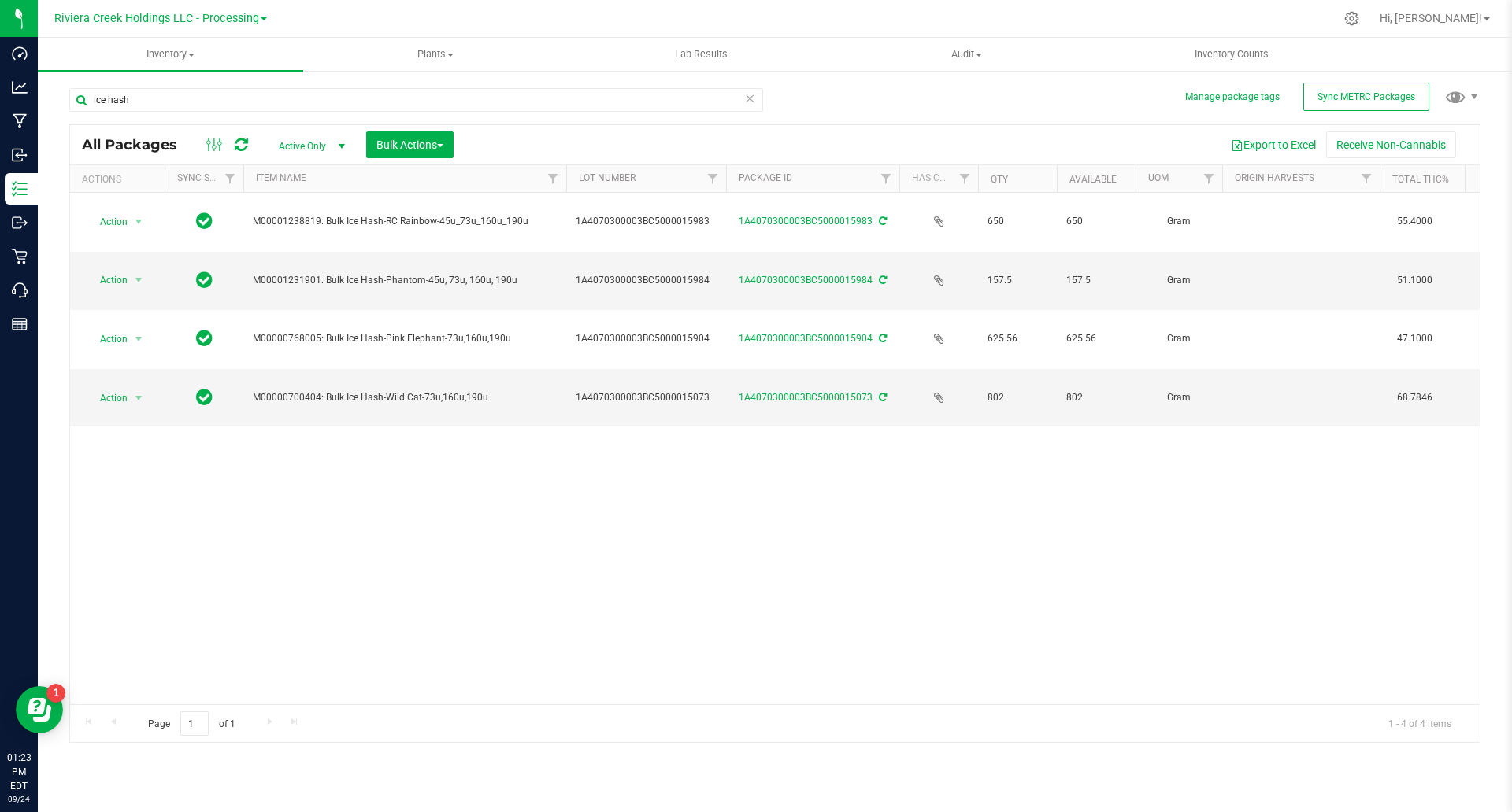
click at [221, 440] on div "Action Action Adjust qty Create package Edit attributes Global inventory Locate…" at bounding box center [774, 449] width 1410 height 511
click at [620, 542] on div "Action Action Adjust qty Create package Edit attributes Global inventory Locate…" at bounding box center [774, 449] width 1410 height 511
